Goal: Task Accomplishment & Management: Use online tool/utility

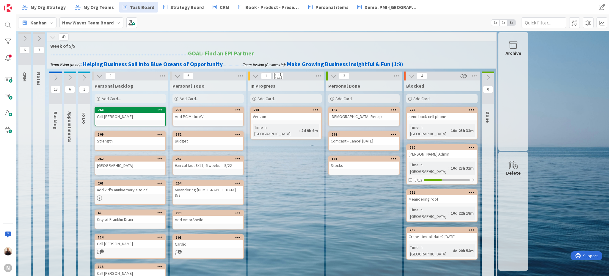
click at [207, 98] on div "Add Card..." at bounding box center [208, 98] width 71 height 9
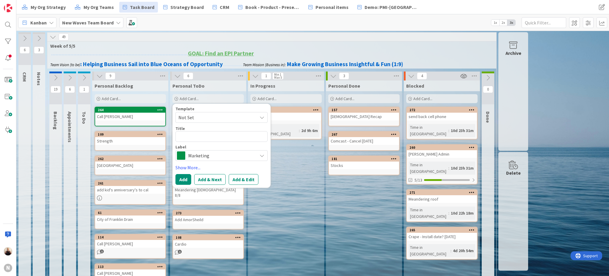
type textarea "x"
type textarea "V"
type textarea "x"
type textarea "Vo"
type textarea "x"
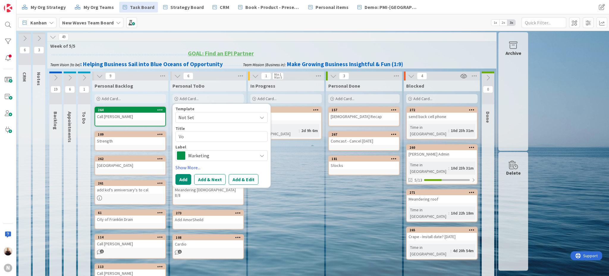
type textarea "Vot"
type textarea "x"
type textarea "Vote"
click at [198, 154] on span "Marketing" at bounding box center [221, 155] width 66 height 8
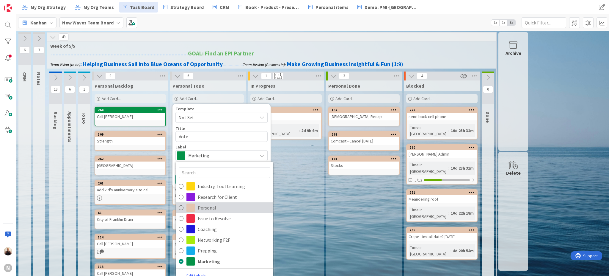
click at [204, 207] on span "Personal" at bounding box center [234, 207] width 73 height 9
type textarea "x"
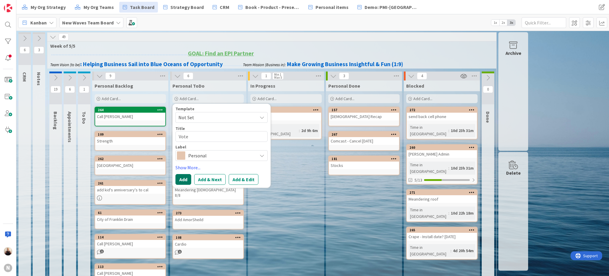
click at [184, 177] on button "Add" at bounding box center [184, 179] width 16 height 11
